Goal: Communication & Community: Answer question/provide support

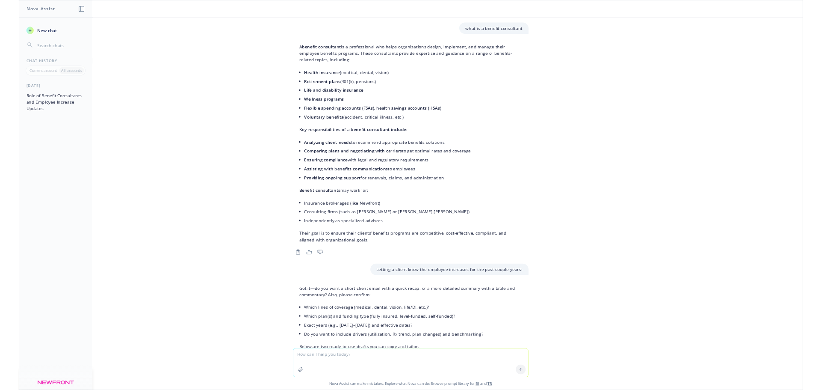
scroll to position [5036, 0]
